Goal: Information Seeking & Learning: Find specific fact

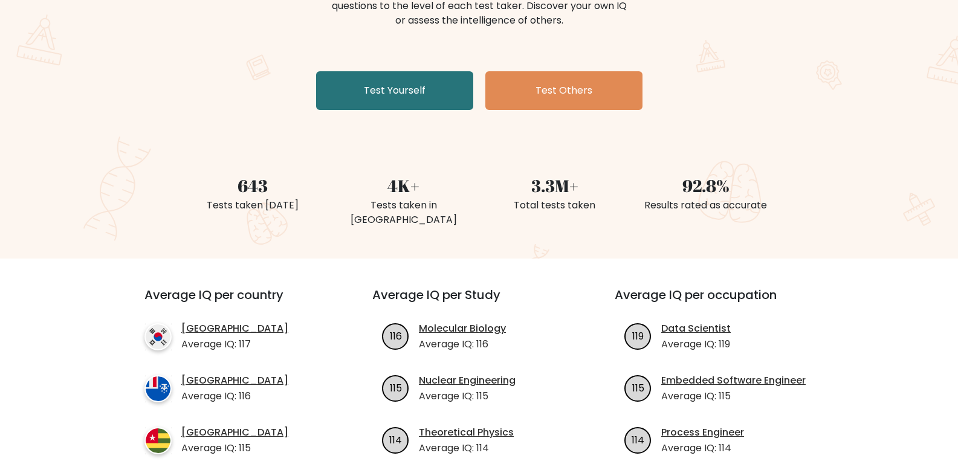
scroll to position [302, 0]
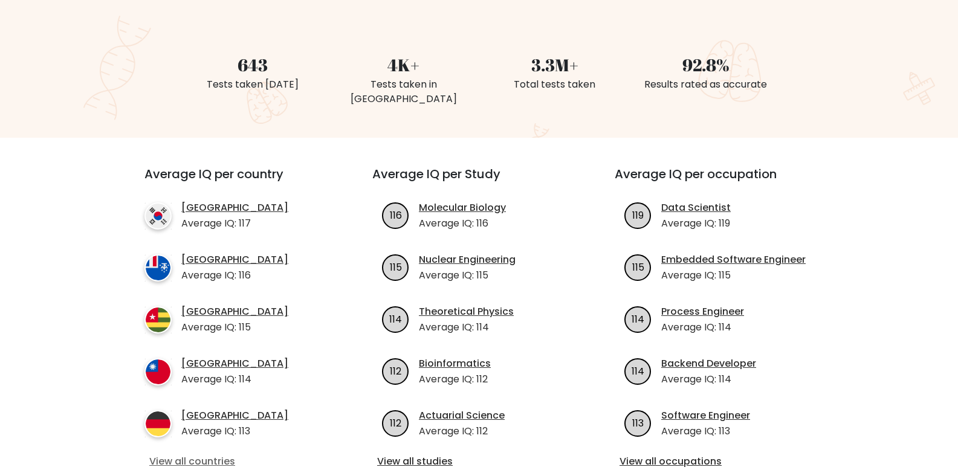
click at [214, 454] on link "View all countries" at bounding box center [236, 461] width 175 height 15
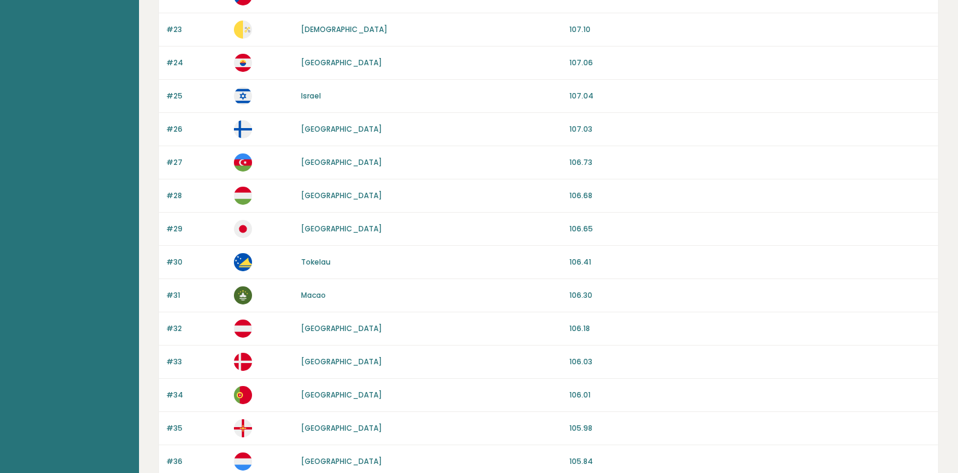
scroll to position [1096, 0]
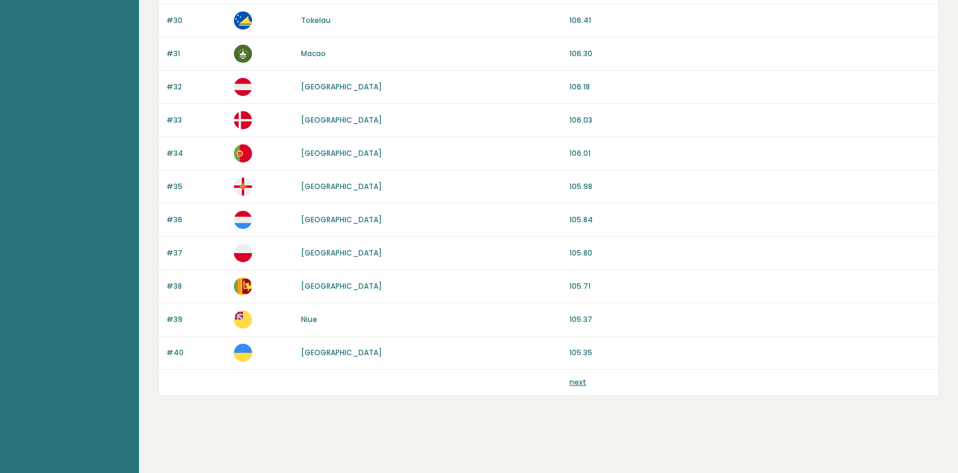
click at [579, 381] on link "next" at bounding box center [577, 382] width 17 height 10
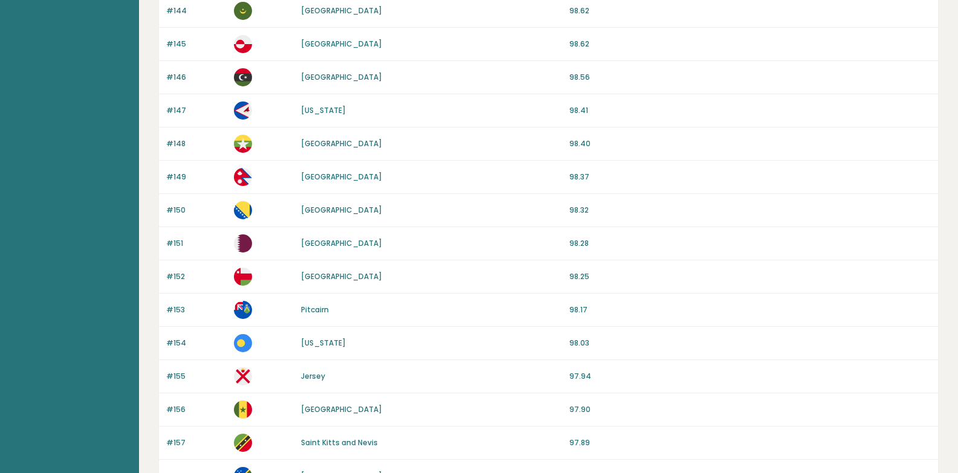
scroll to position [1096, 0]
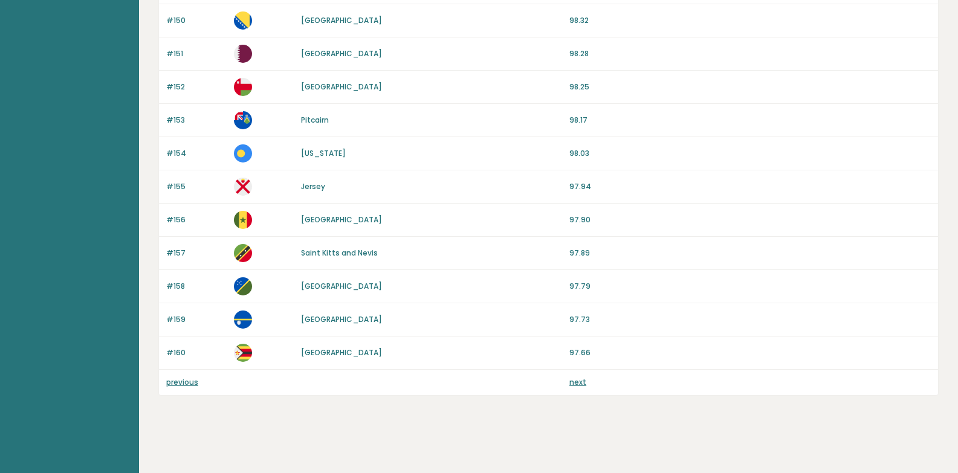
click at [578, 382] on link "next" at bounding box center [577, 382] width 17 height 10
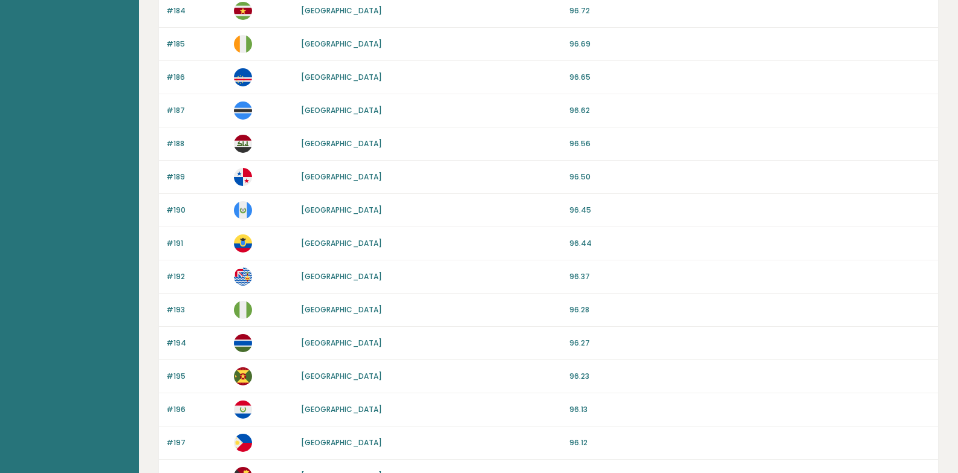
scroll to position [1096, 0]
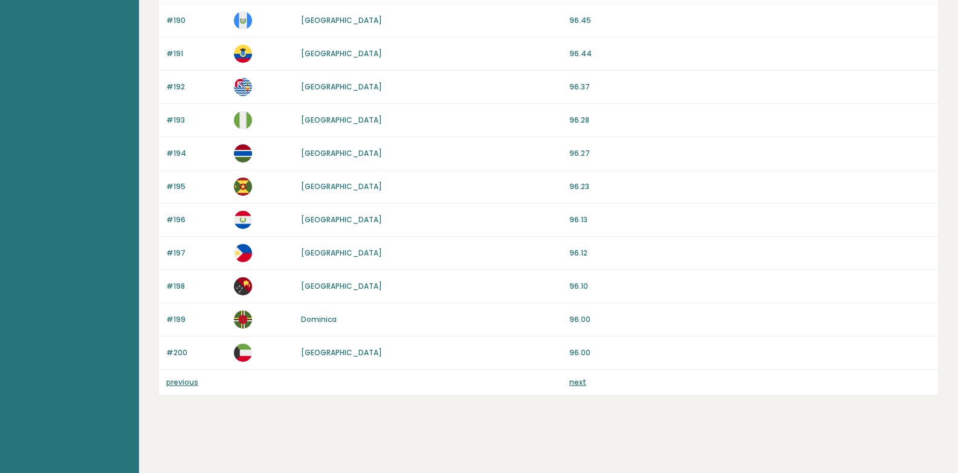
click at [579, 382] on link "next" at bounding box center [577, 382] width 17 height 10
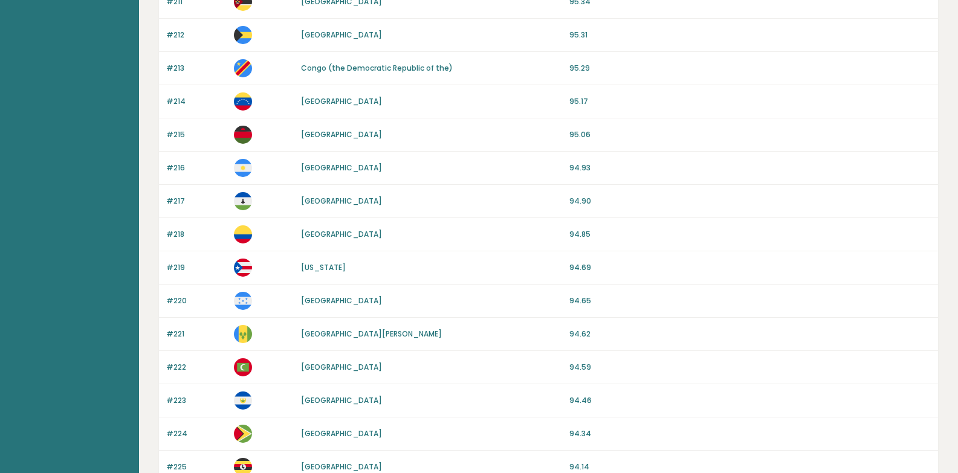
scroll to position [423, 0]
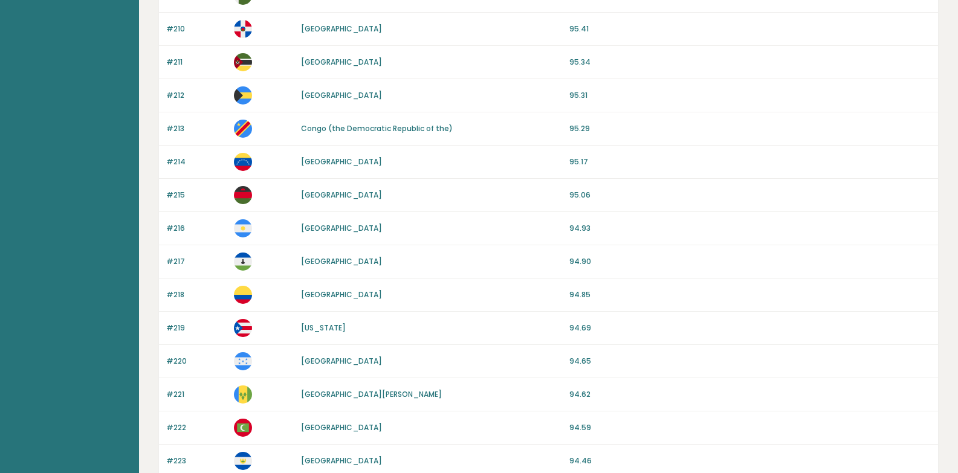
click at [328, 164] on link "[GEOGRAPHIC_DATA]" at bounding box center [341, 162] width 81 height 10
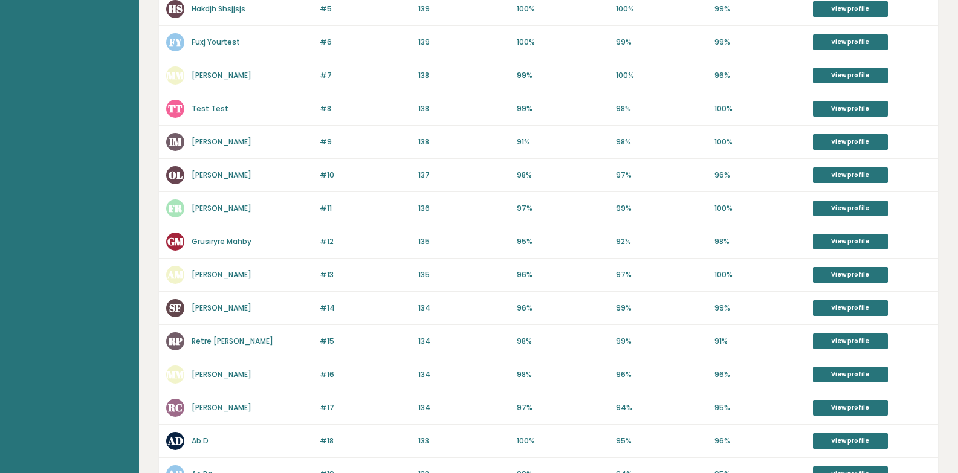
scroll to position [483, 0]
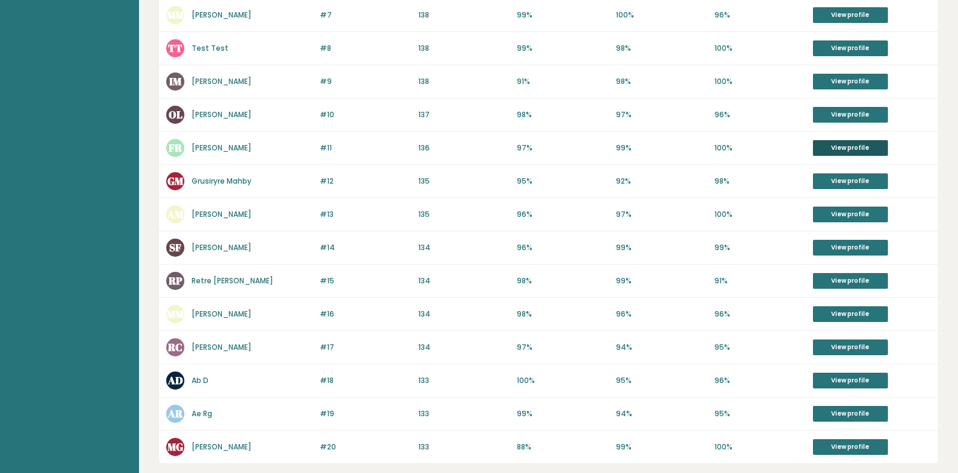
click at [833, 143] on link "View profile" at bounding box center [850, 148] width 75 height 16
